Goal: Transaction & Acquisition: Obtain resource

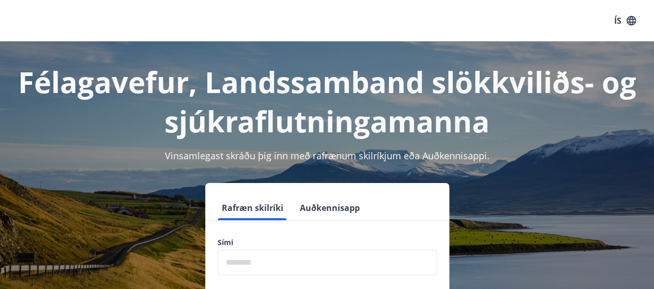
click at [256, 255] on input "phone" at bounding box center [327, 262] width 219 height 25
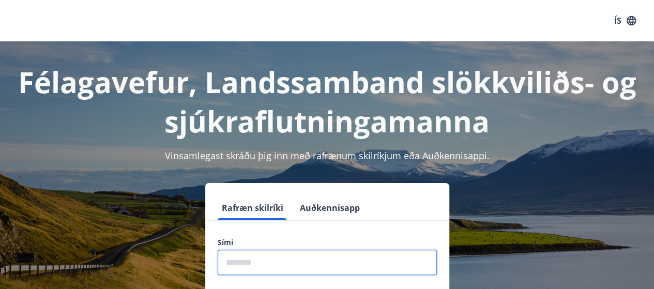
type input "********"
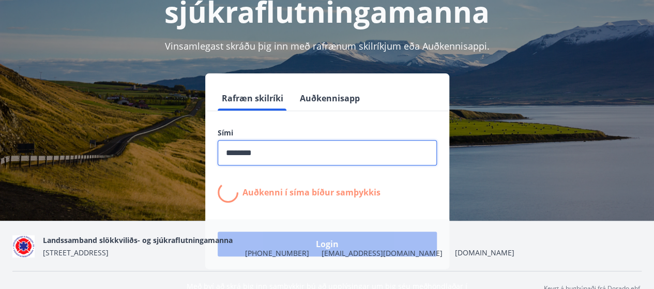
scroll to position [112, 0]
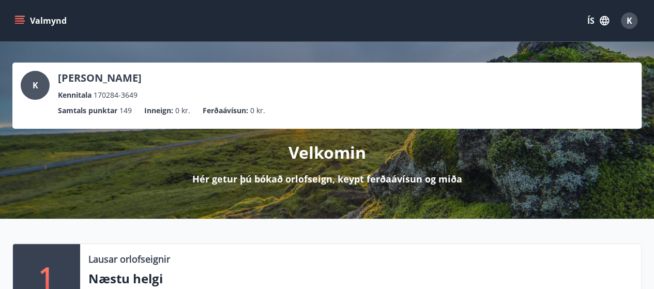
click at [23, 20] on icon "menu" at bounding box center [19, 21] width 10 height 10
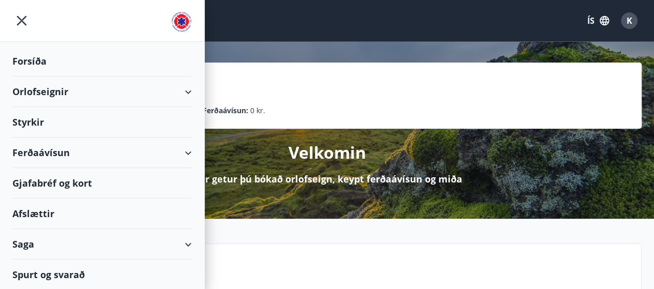
click at [187, 153] on div "Ferðaávísun" at bounding box center [101, 153] width 179 height 31
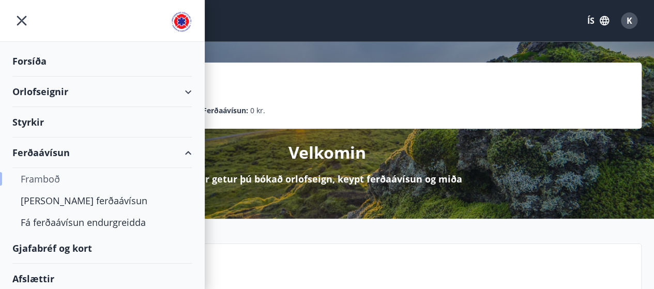
click at [57, 177] on div "Framboð" at bounding box center [102, 179] width 163 height 22
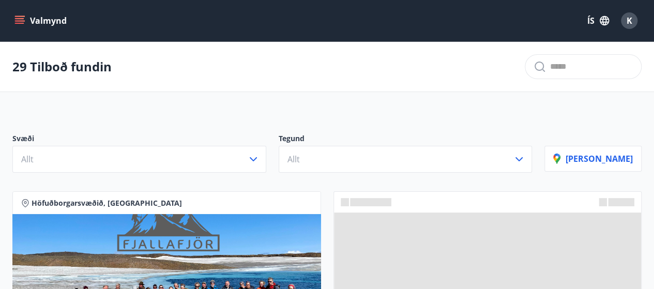
scroll to position [66, 0]
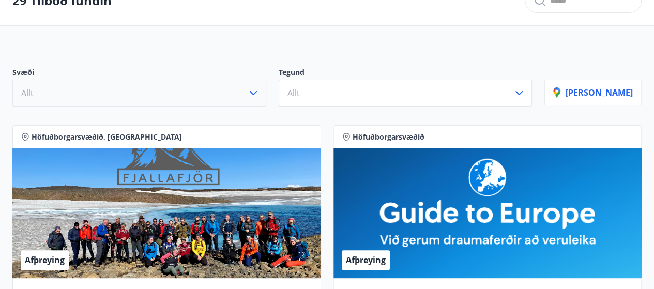
click at [260, 89] on icon "button" at bounding box center [253, 93] width 12 height 12
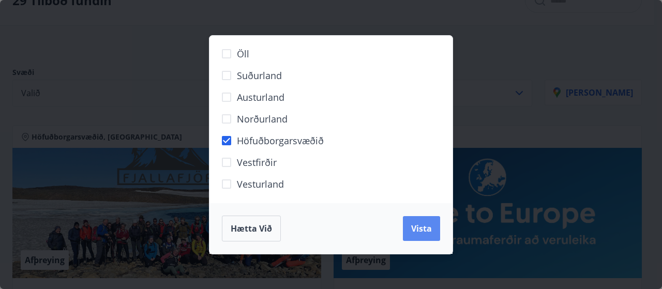
click at [412, 232] on span "Vista" at bounding box center [421, 228] width 21 height 11
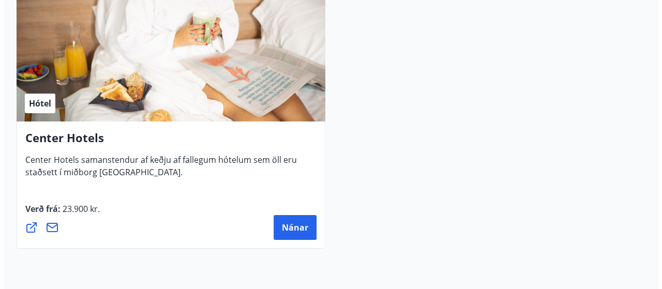
scroll to position [1738, 0]
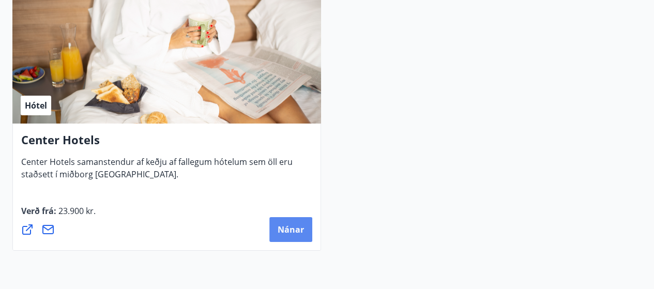
click at [291, 237] on button "Nánar" at bounding box center [290, 229] width 43 height 25
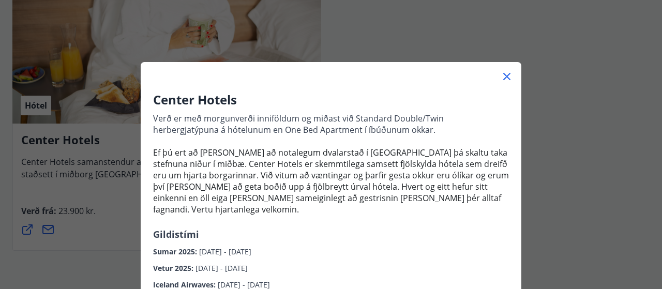
click at [446, 241] on div "Sumar 2025 : [DATE] - [DATE]" at bounding box center [331, 249] width 356 height 17
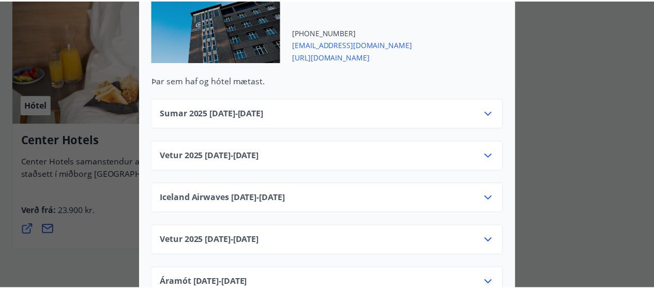
scroll to position [1766, 0]
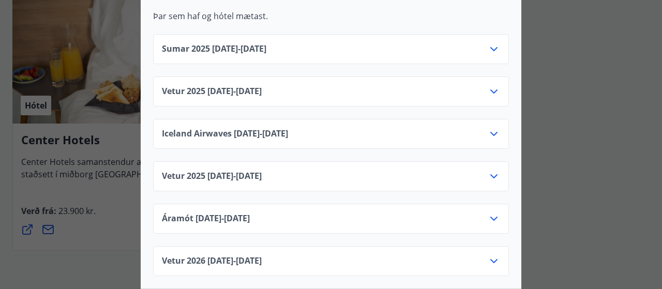
click at [567, 99] on div at bounding box center [331, 144] width 662 height 289
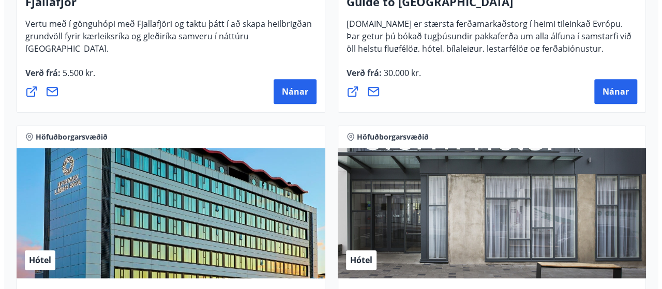
scroll to position [0, 0]
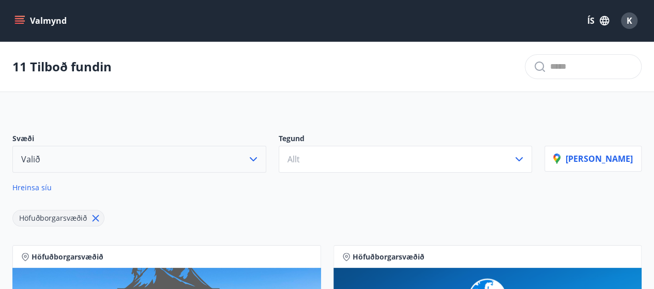
click at [632, 23] on div "K" at bounding box center [629, 20] width 17 height 17
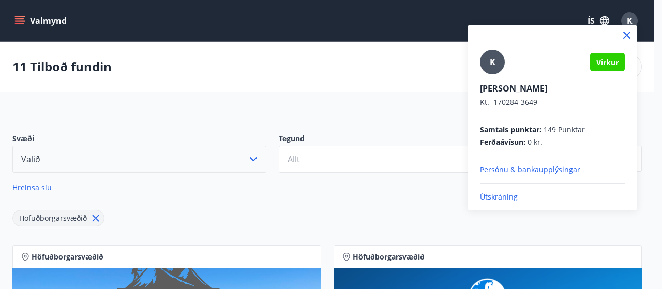
click at [505, 201] on p "Útskráning" at bounding box center [552, 197] width 145 height 10
